Goal: Transaction & Acquisition: Purchase product/service

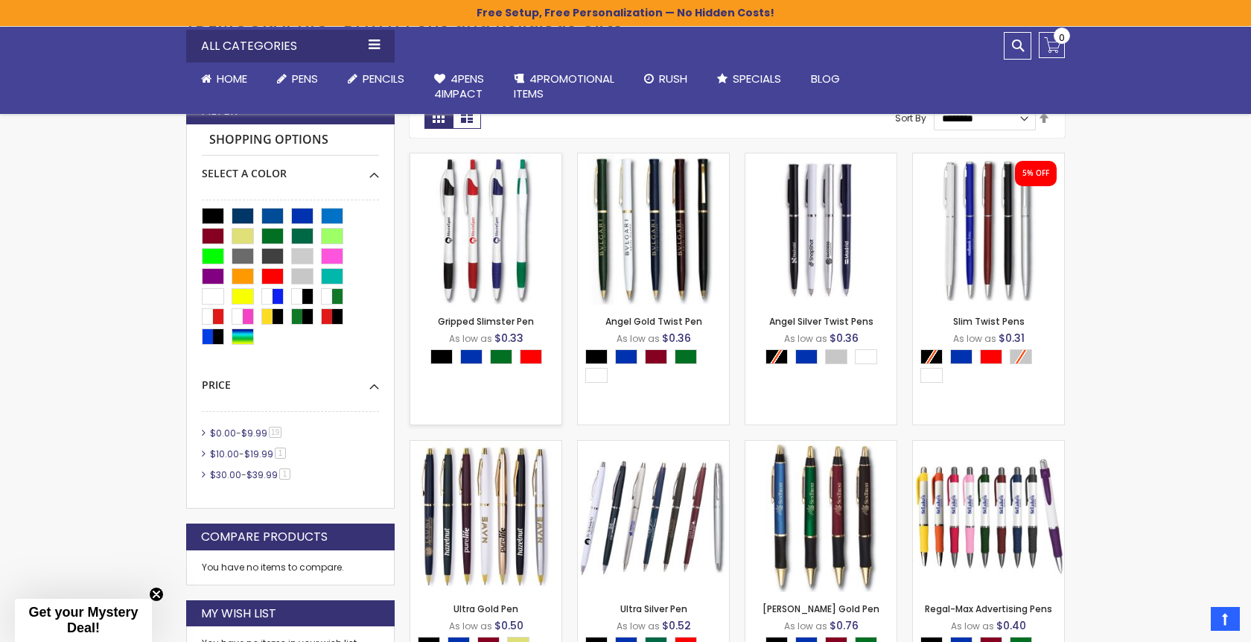
scroll to position [380, 0]
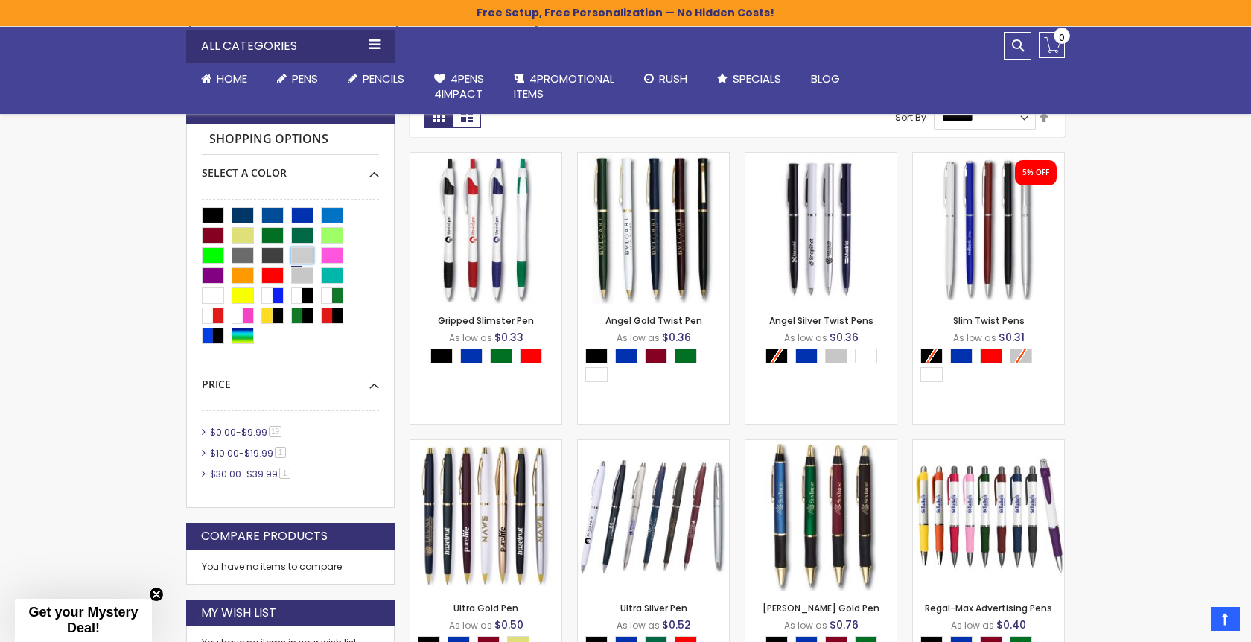
click at [301, 254] on div "Grey Light" at bounding box center [302, 255] width 22 height 16
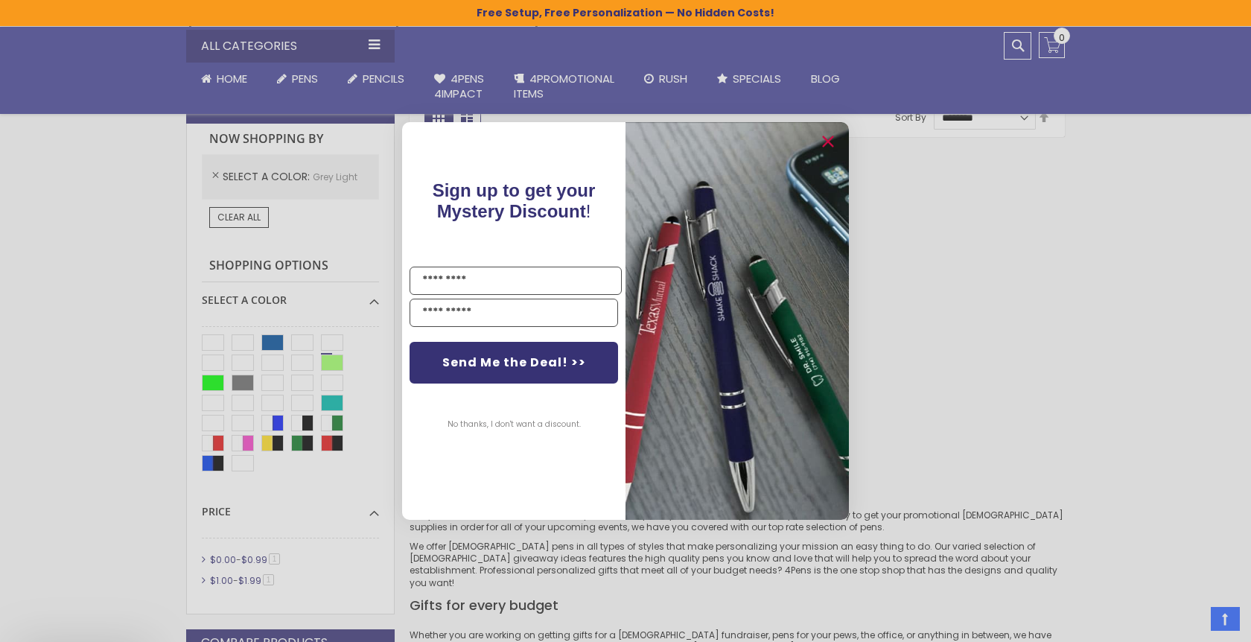
scroll to position [372, 0]
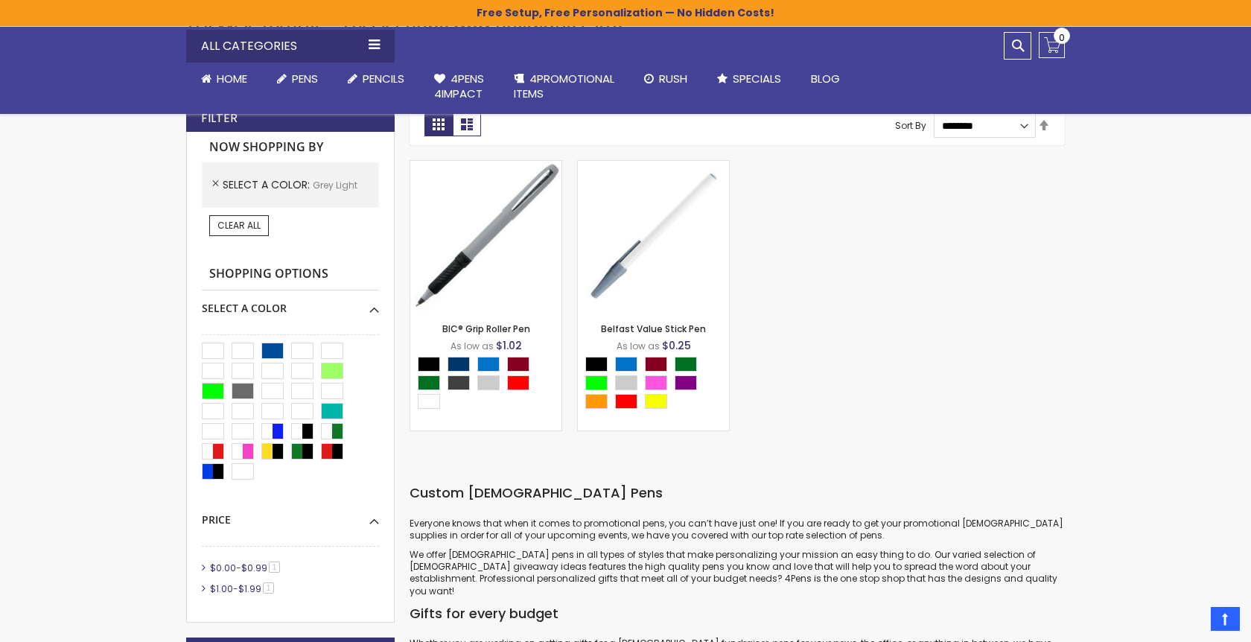
click at [238, 225] on div "Close dialog Sign up to get your Mystery Discount ! Name Email Send Me the Deal…" at bounding box center [625, 321] width 1251 height 642
click at [252, 225] on span "Clear All" at bounding box center [239, 225] width 43 height 13
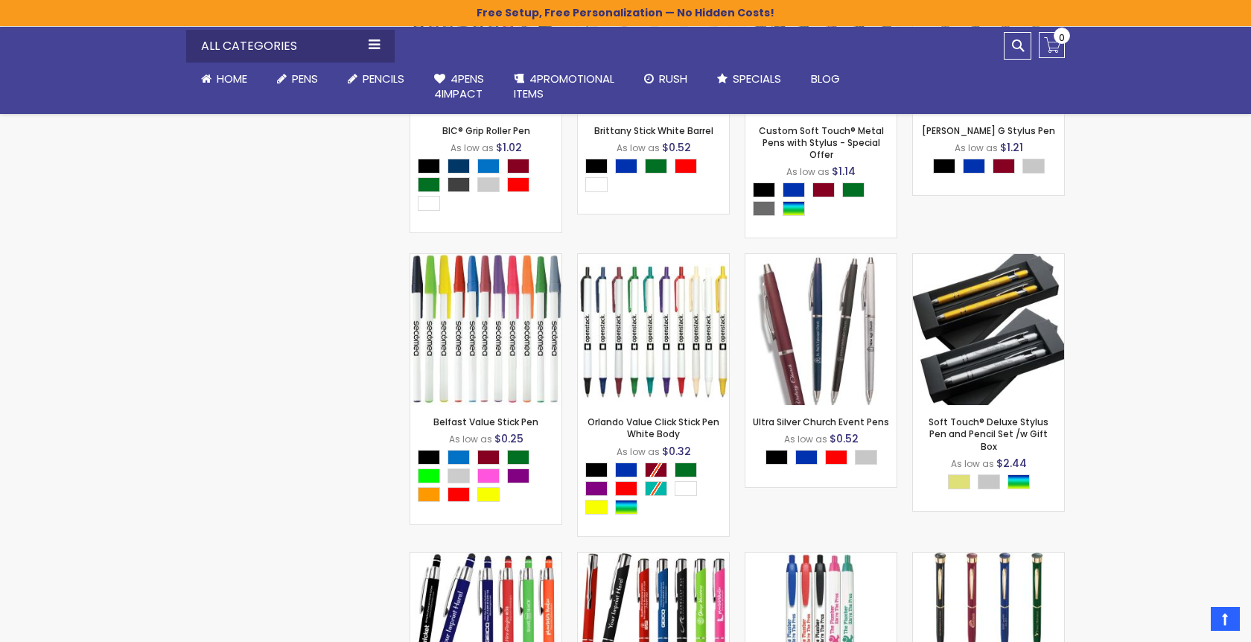
scroll to position [1003, 0]
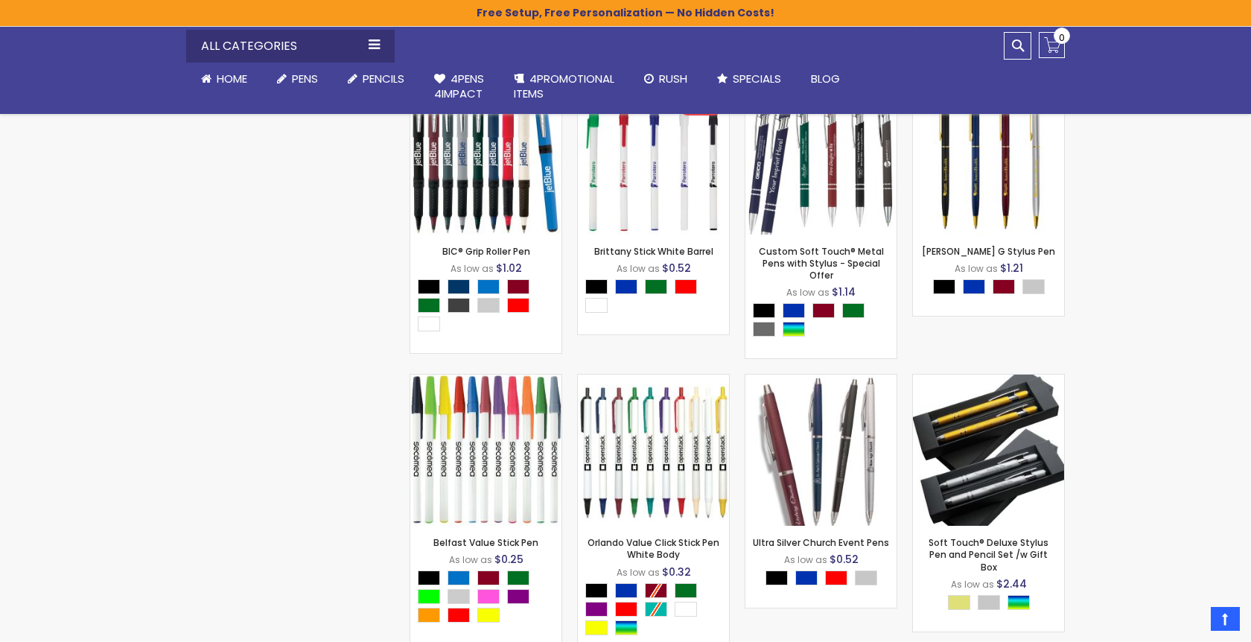
scroll to position [372, 0]
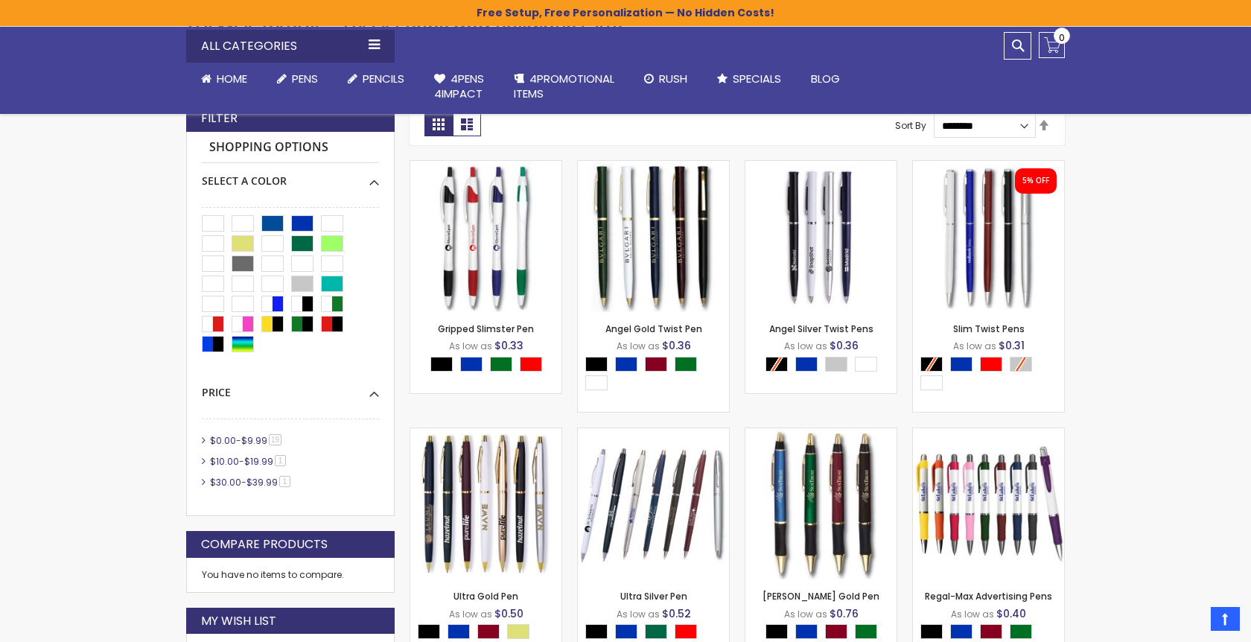
scroll to position [380, 0]
